Goal: Information Seeking & Learning: Compare options

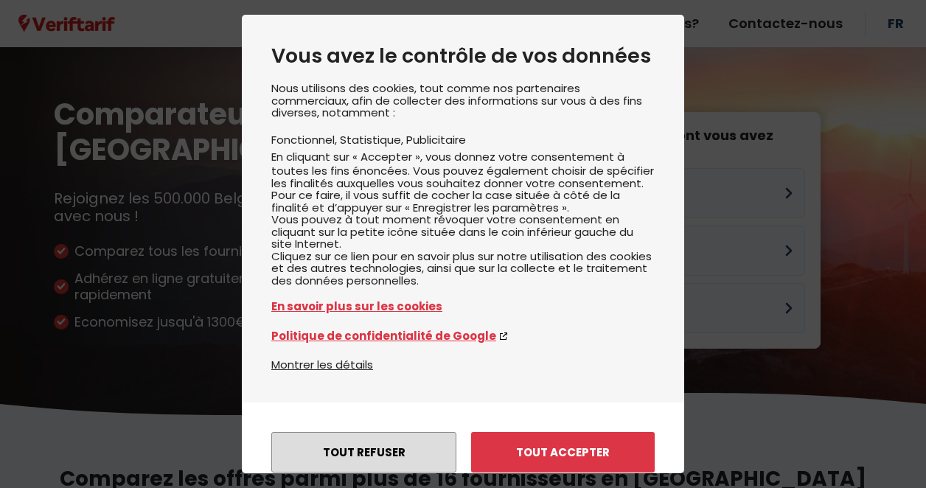
click at [382, 432] on button "Tout refuser" at bounding box center [363, 452] width 185 height 41
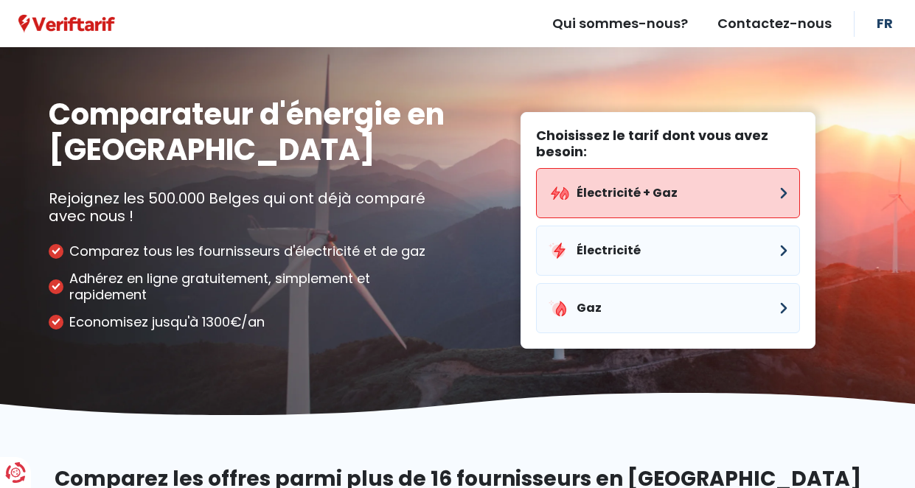
click at [664, 192] on button "Électricité + Gaz" at bounding box center [668, 193] width 264 height 50
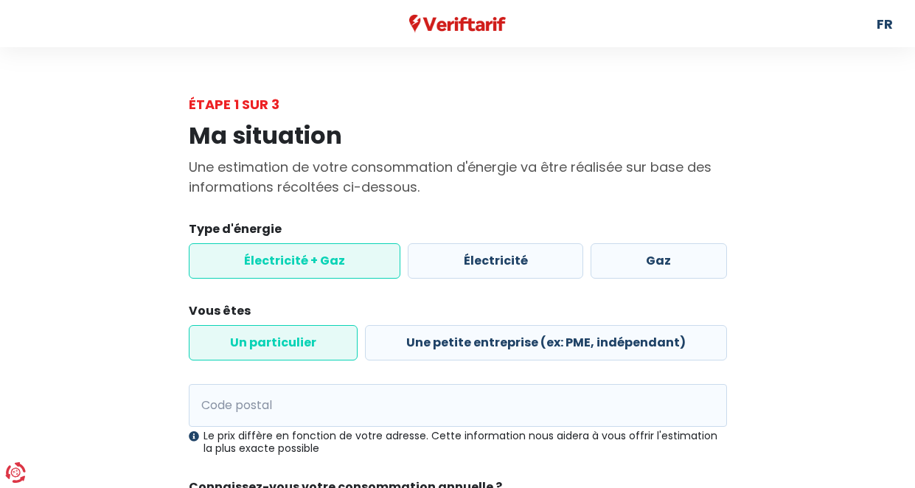
click at [353, 260] on label "Électricité + Gaz" at bounding box center [295, 260] width 212 height 35
click at [353, 260] on input "Électricité + Gaz" at bounding box center [295, 260] width 212 height 35
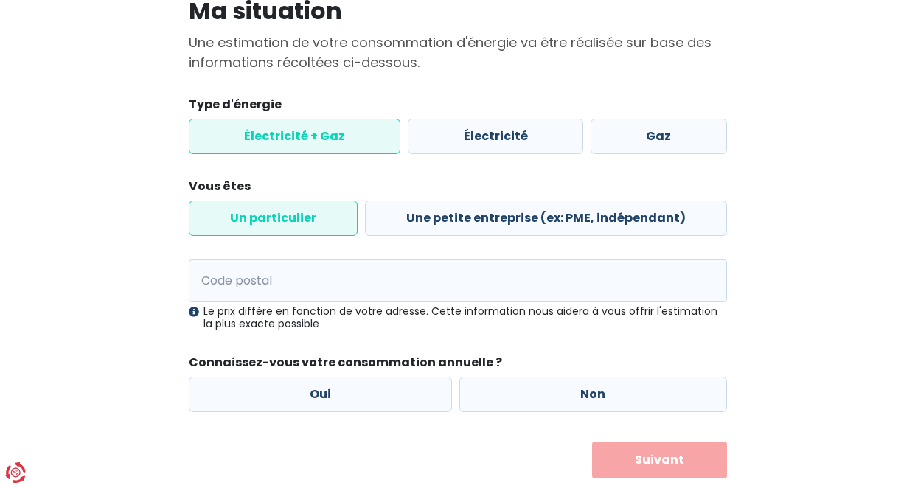
scroll to position [141, 0]
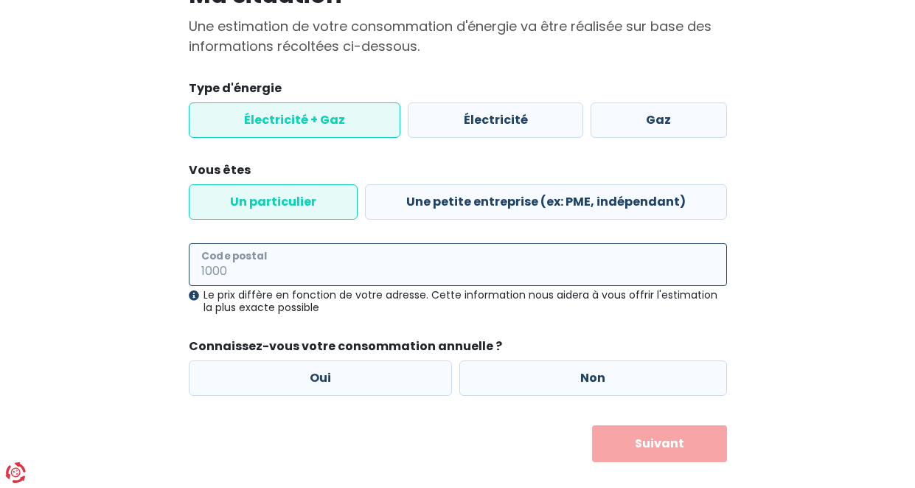
click at [234, 257] on input "Code postal" at bounding box center [458, 264] width 538 height 43
type input "1300"
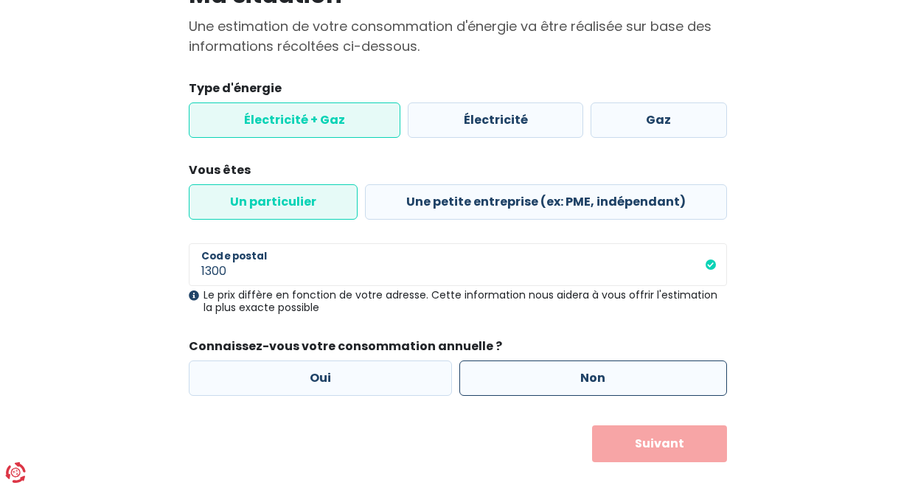
click at [595, 380] on label "Non" at bounding box center [593, 377] width 268 height 35
click at [595, 380] on input "Non" at bounding box center [593, 377] width 268 height 35
radio input "true"
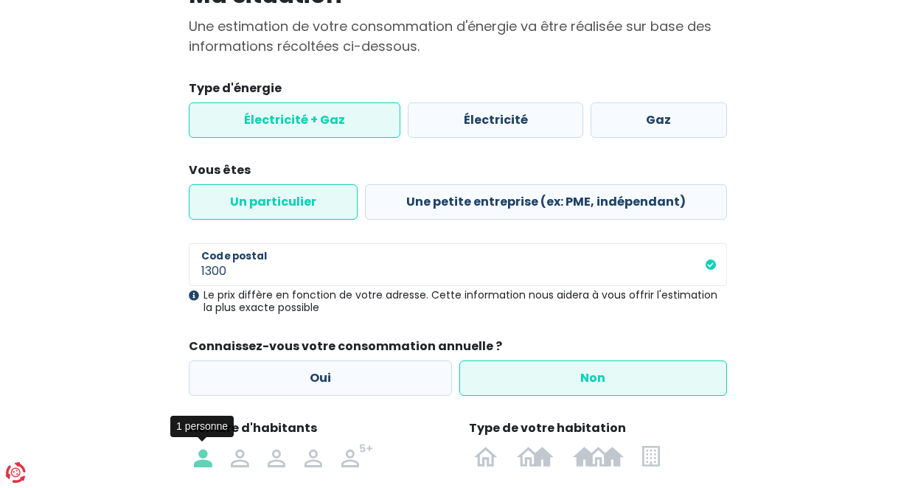
click at [203, 453] on img at bounding box center [203, 456] width 18 height 24
click at [203, 453] on input "radio" at bounding box center [203, 456] width 37 height 24
radio input "true"
click at [606, 453] on img at bounding box center [598, 456] width 51 height 24
click at [606, 453] on input "radio" at bounding box center [598, 456] width 70 height 24
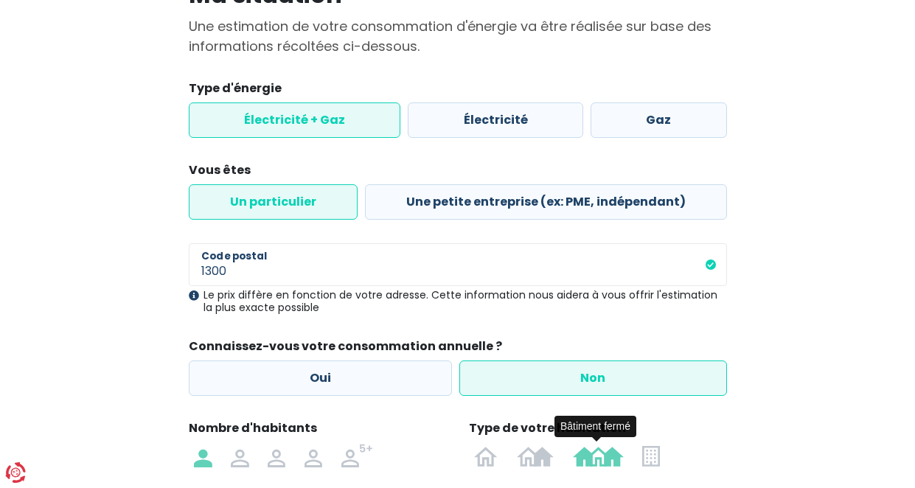
radio input "true"
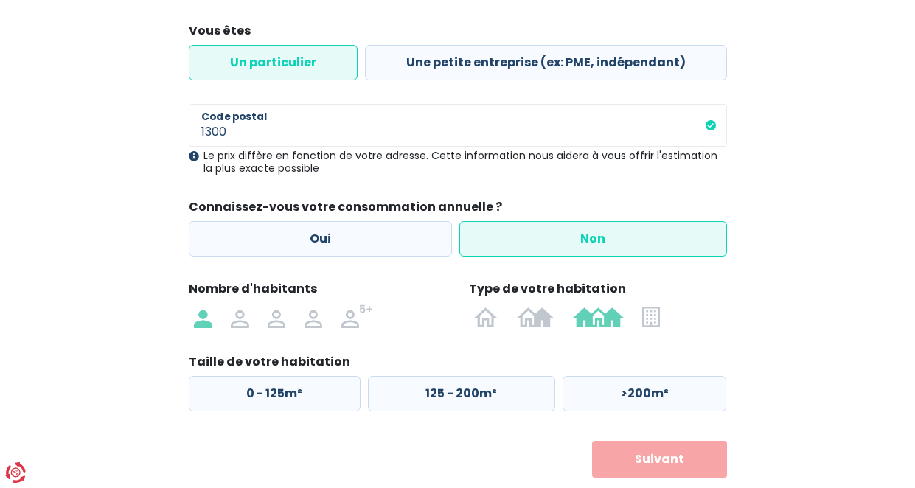
scroll to position [305, 0]
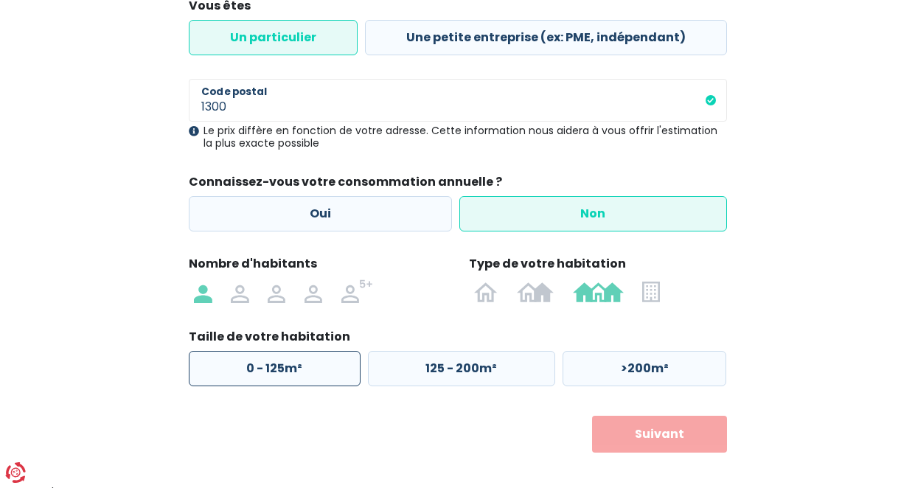
click at [318, 364] on label "0 - 125m²" at bounding box center [275, 368] width 172 height 35
click at [318, 364] on input "0 - 125m²" at bounding box center [275, 368] width 172 height 35
radio input "true"
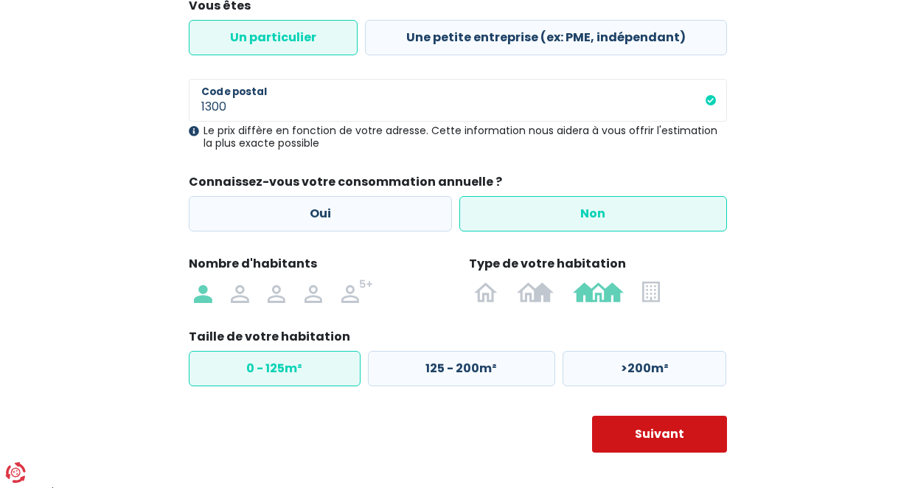
click at [671, 436] on button "Suivant" at bounding box center [659, 434] width 135 height 37
select select
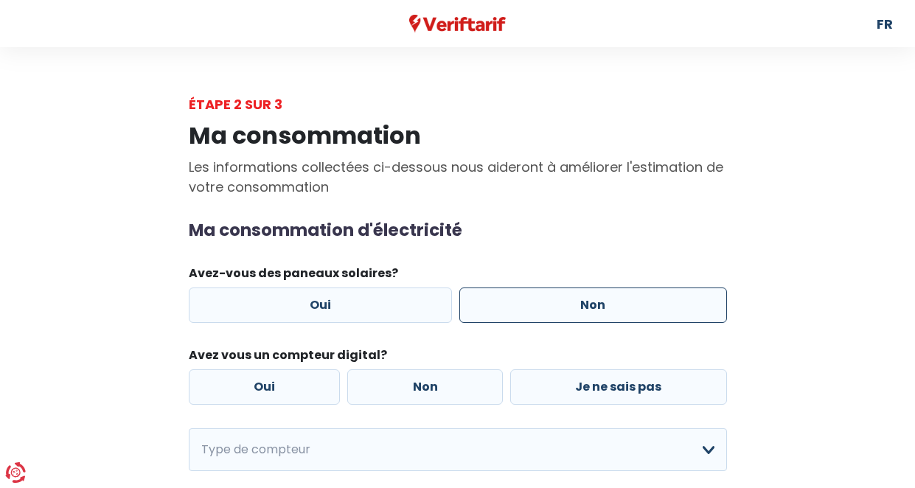
click at [592, 300] on label "Non" at bounding box center [593, 304] width 268 height 35
click at [592, 300] on input "Non" at bounding box center [593, 304] width 268 height 35
radio input "true"
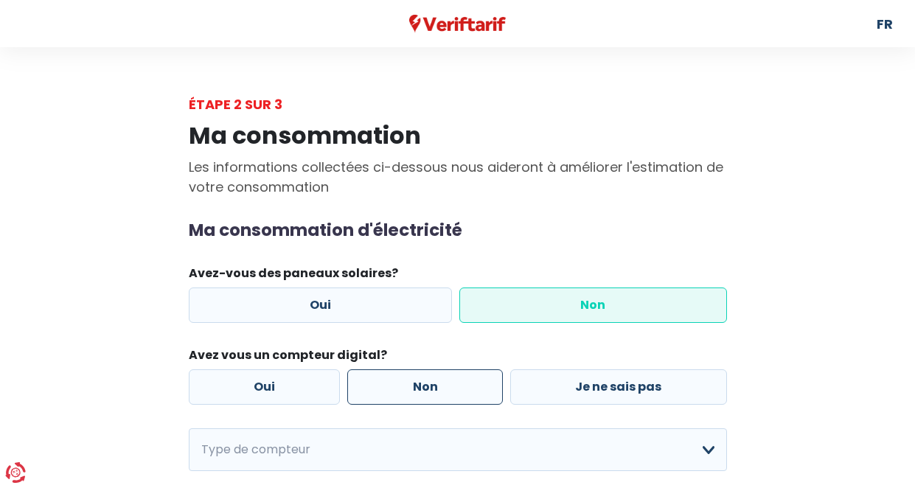
click at [422, 388] on label "Non" at bounding box center [425, 386] width 156 height 35
click at [422, 388] on input "Non" at bounding box center [425, 386] width 156 height 35
radio input "true"
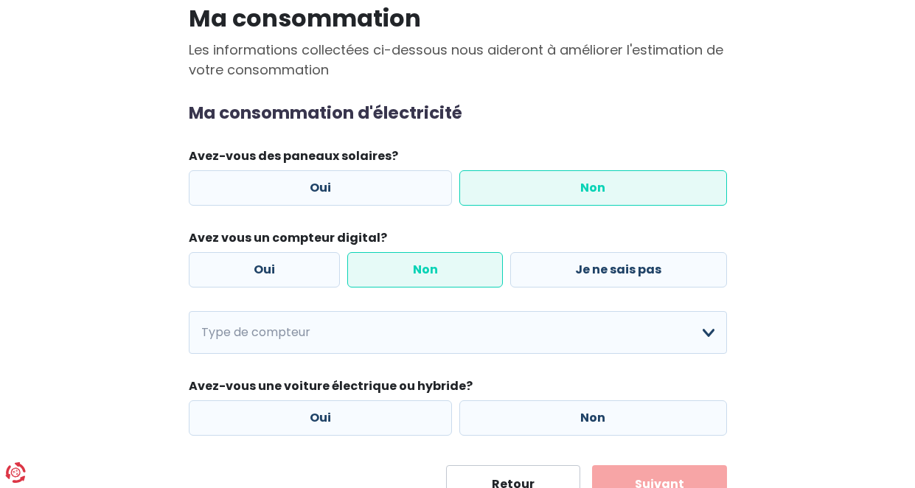
scroll to position [127, 0]
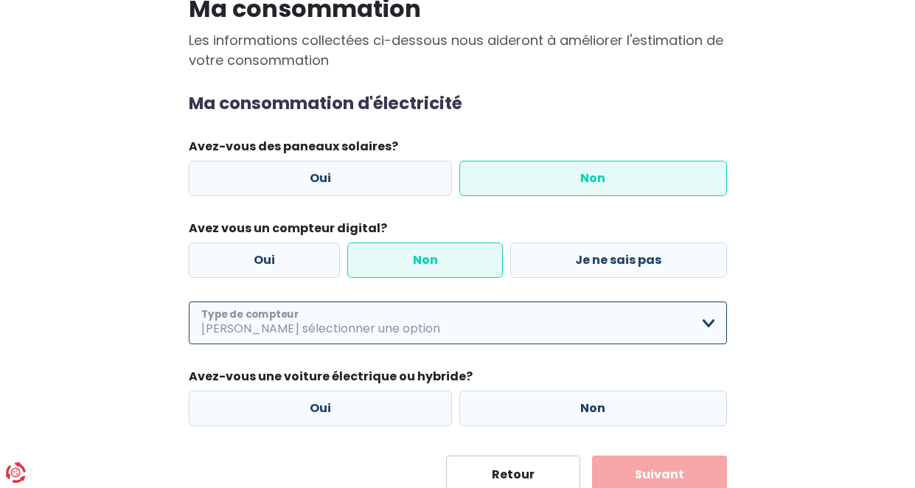
select select "day_night_bi_hourly"
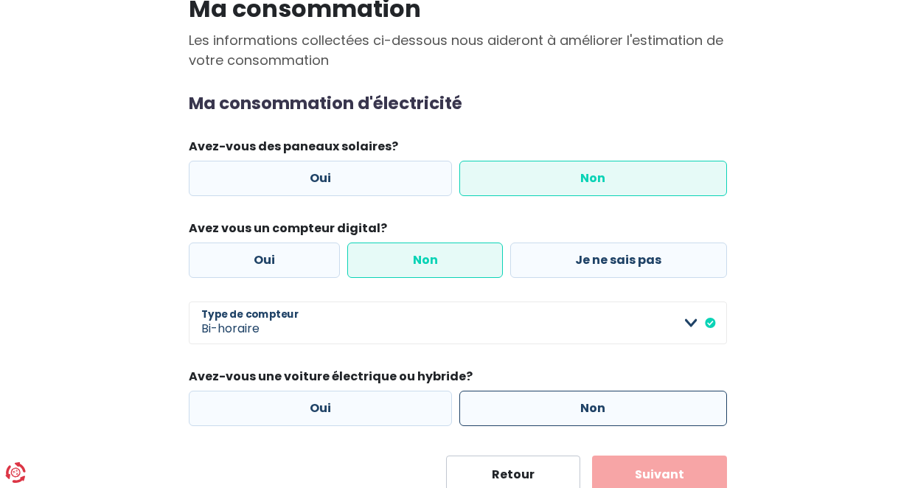
click at [615, 405] on label "Non" at bounding box center [593, 408] width 268 height 35
click at [615, 405] on input "Non" at bounding box center [593, 408] width 268 height 35
radio input "true"
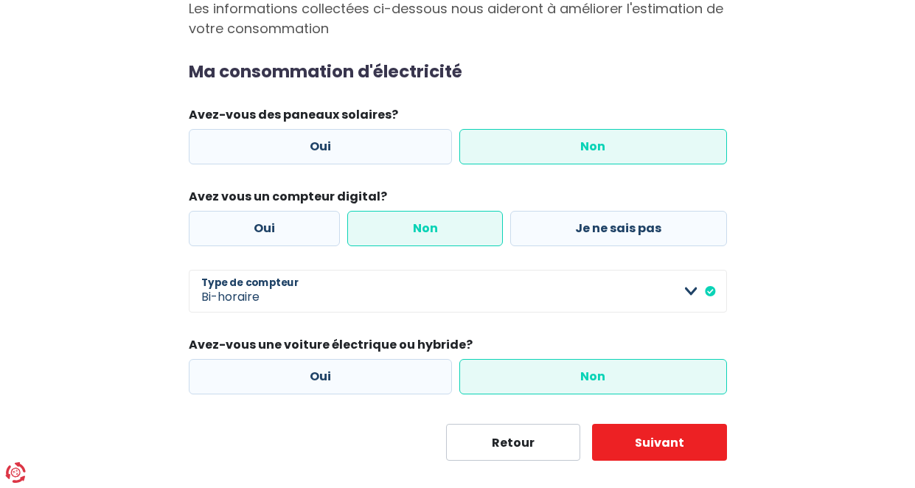
scroll to position [178, 0]
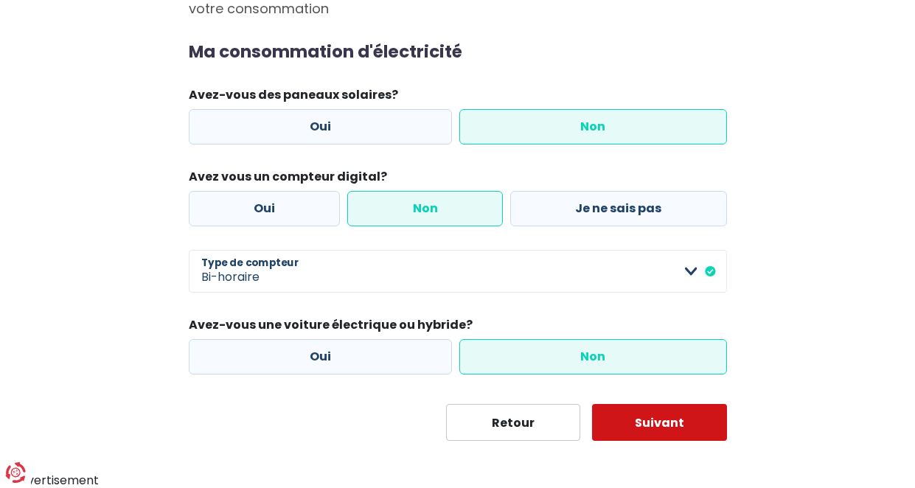
click at [689, 417] on button "Suivant" at bounding box center [659, 422] width 135 height 37
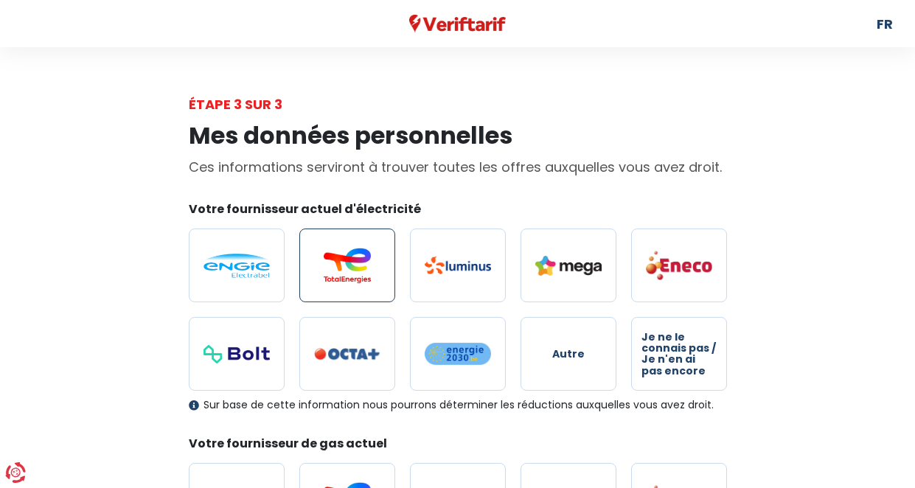
click at [349, 273] on img at bounding box center [347, 265] width 66 height 35
click at [349, 273] on input "radio" at bounding box center [347, 265] width 96 height 74
radio input "true"
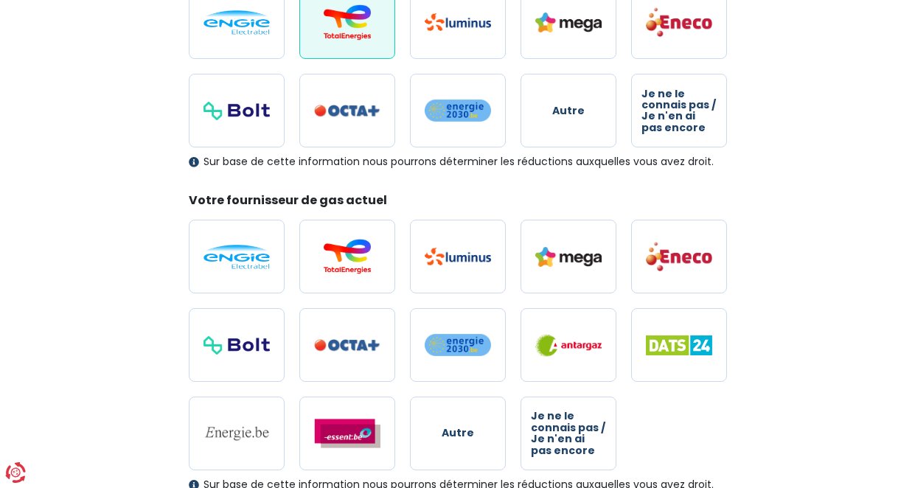
scroll to position [253, 0]
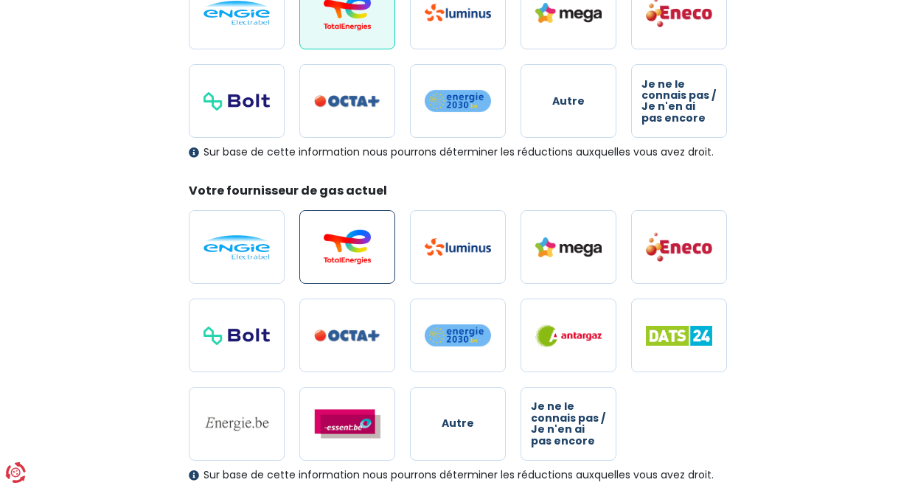
click at [356, 242] on img at bounding box center [347, 246] width 66 height 35
click at [356, 242] on input "radio" at bounding box center [347, 247] width 96 height 74
radio input "true"
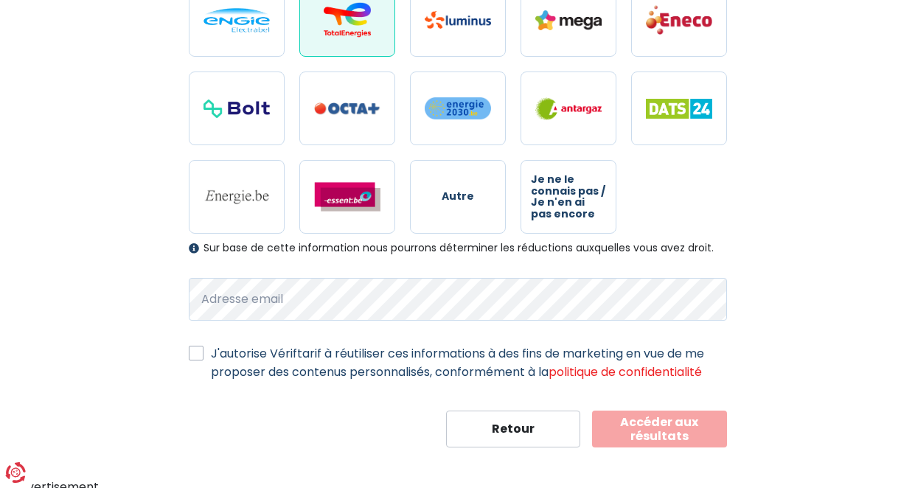
scroll to position [477, 0]
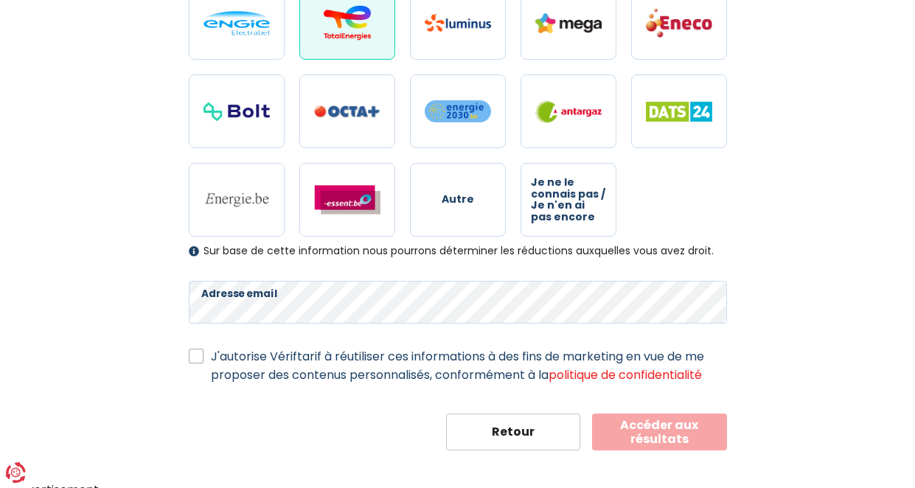
click at [211, 355] on label "J'autorise Vériftarif à réutiliser ces informations à des fins de marketing en …" at bounding box center [469, 365] width 516 height 37
click at [200, 355] on input "J'autorise Vériftarif à réutiliser ces informations à des fins de marketing en …" at bounding box center [196, 354] width 15 height 15
checkbox input "true"
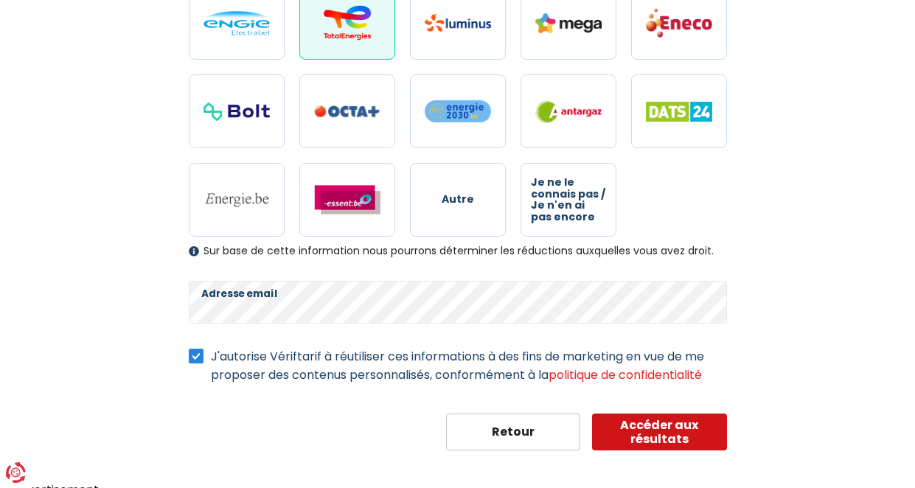
click at [674, 424] on button "Accéder aux résultats" at bounding box center [659, 431] width 135 height 37
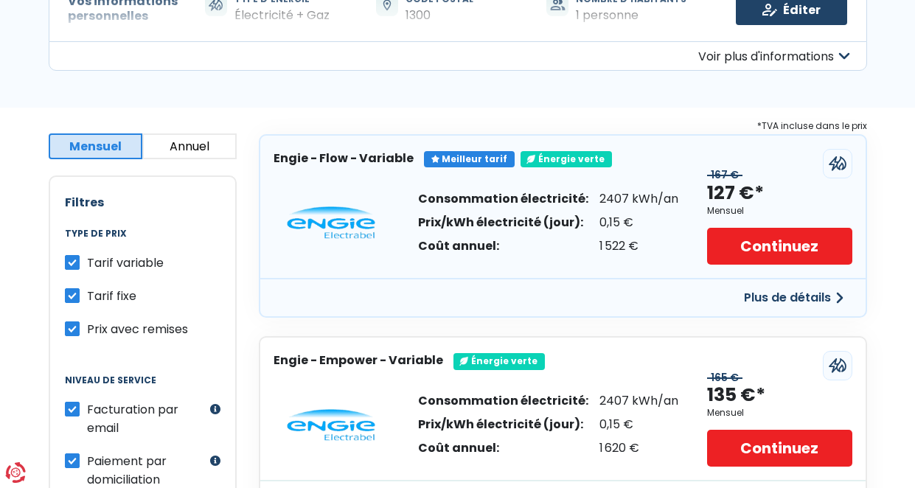
scroll to position [187, 0]
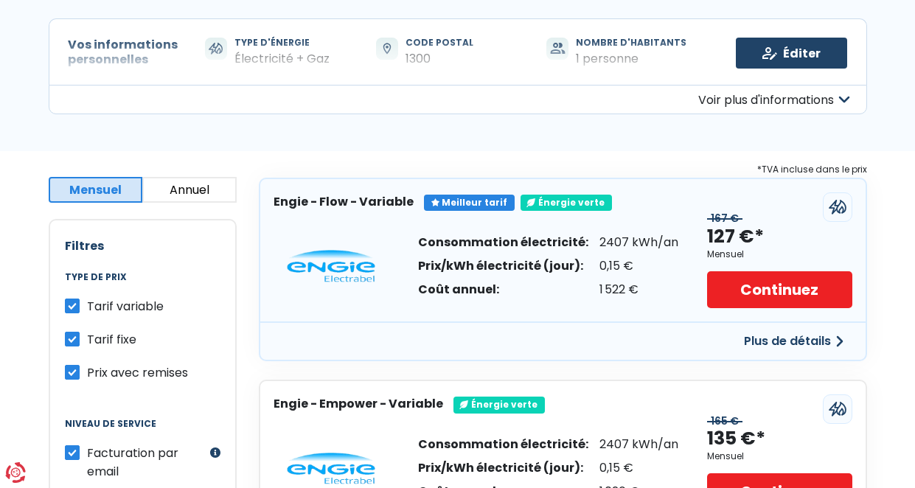
scroll to position [139, 0]
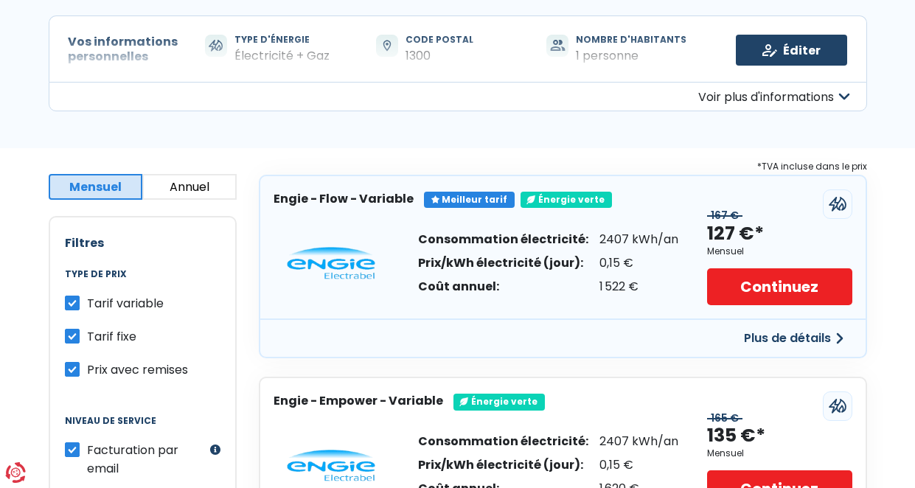
click at [87, 300] on label "Tarif variable" at bounding box center [125, 303] width 77 height 18
click at [72, 300] on input "Tarif variable" at bounding box center [72, 301] width 15 height 15
checkbox input "false"
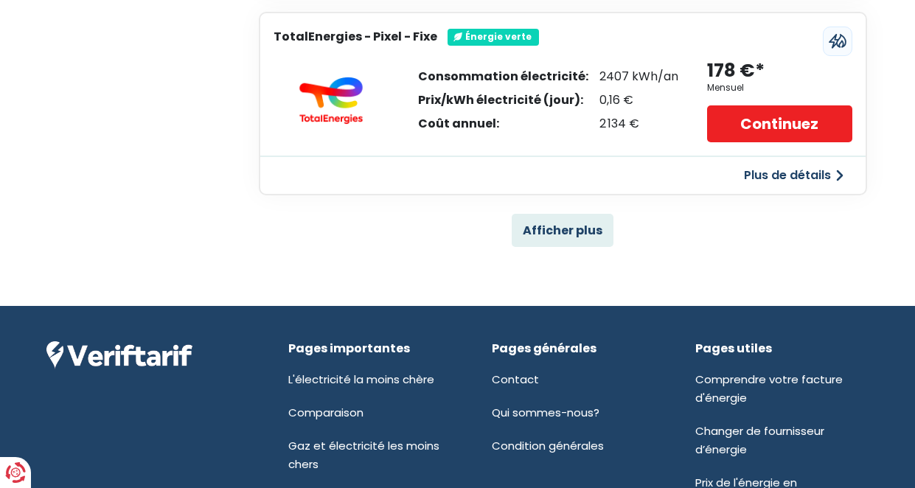
scroll to position [1201, 0]
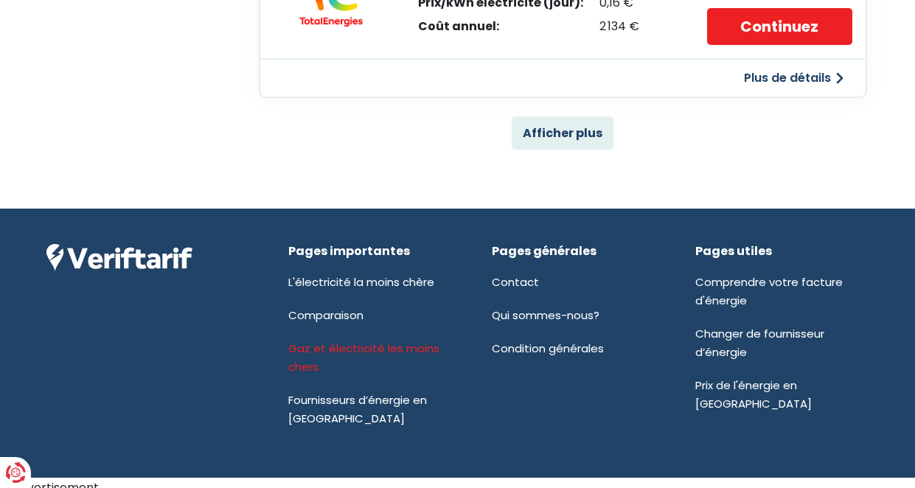
click at [350, 341] on link "Gaz et électricité les moins chers" at bounding box center [363, 358] width 151 height 34
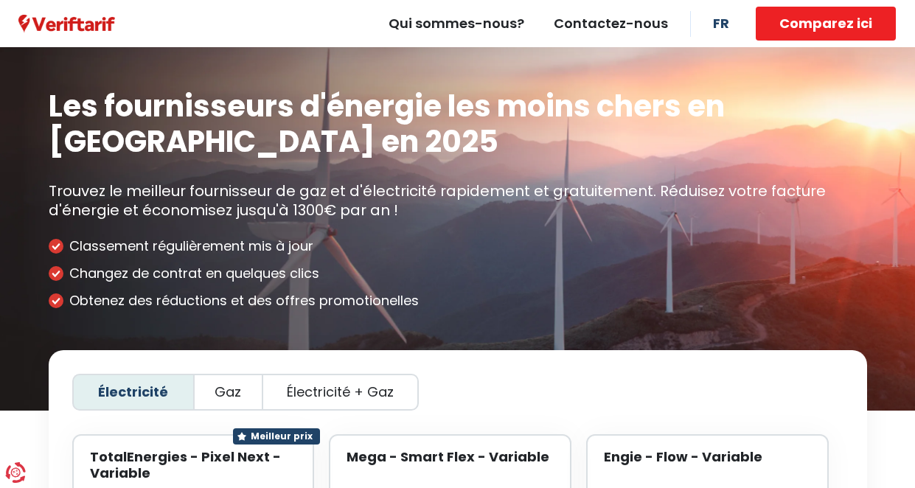
click at [354, 394] on span "Électricité + Gaz" at bounding box center [340, 392] width 107 height 16
click at [345, 394] on input "Électricité + Gaz" at bounding box center [340, 393] width 10 height 10
radio input "true"
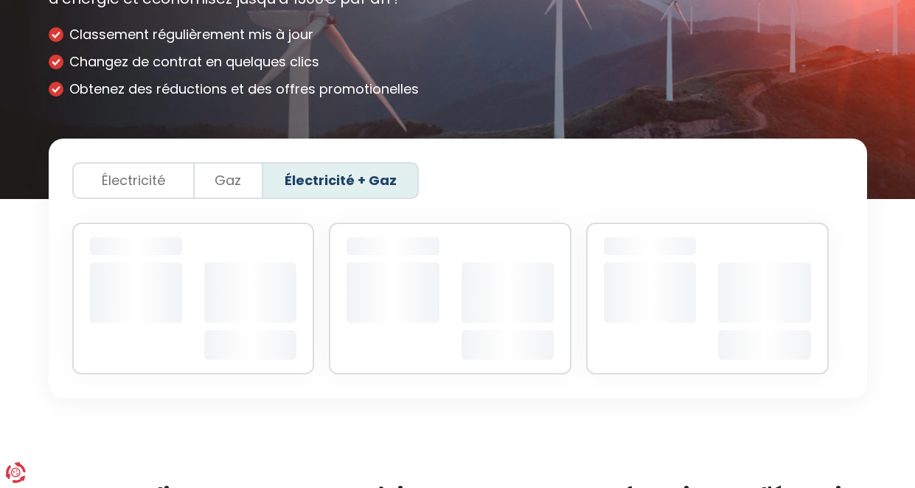
scroll to position [287, 0]
